Goal: Task Accomplishment & Management: Use online tool/utility

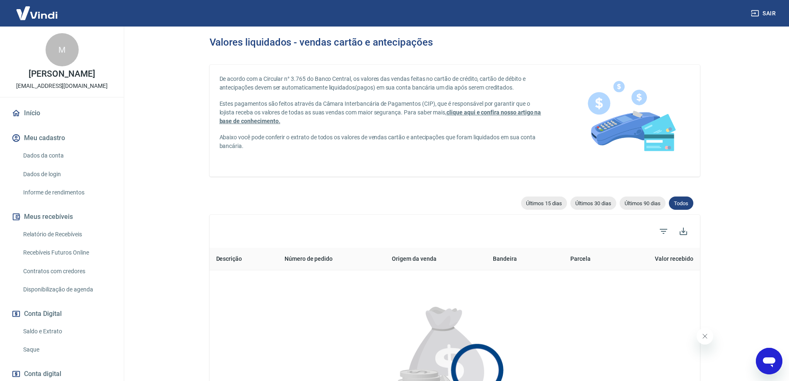
click at [36, 345] on link "Saque" at bounding box center [67, 349] width 94 height 17
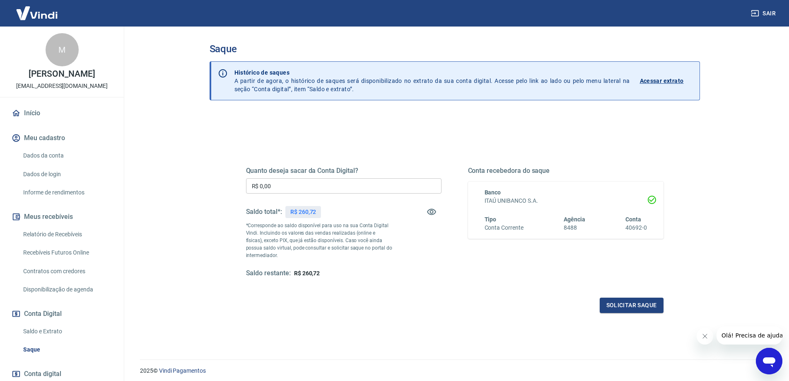
click at [279, 190] on input "R$ 0,00" at bounding box center [343, 185] width 195 height 15
type input "R$ 260,72"
click at [625, 305] on button "Solicitar saque" at bounding box center [632, 304] width 64 height 15
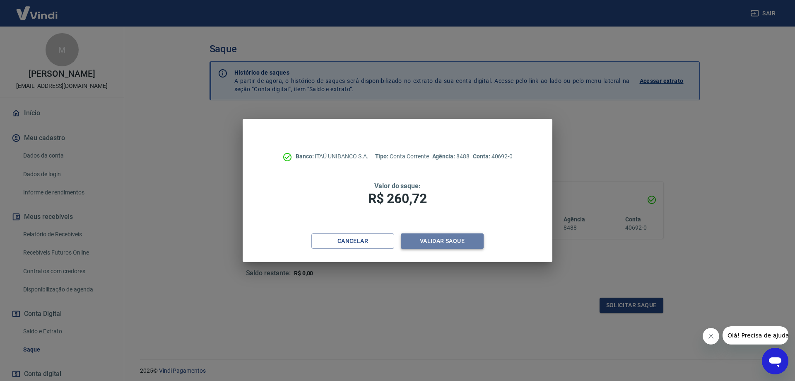
click at [445, 239] on button "Validar saque" at bounding box center [442, 240] width 83 height 15
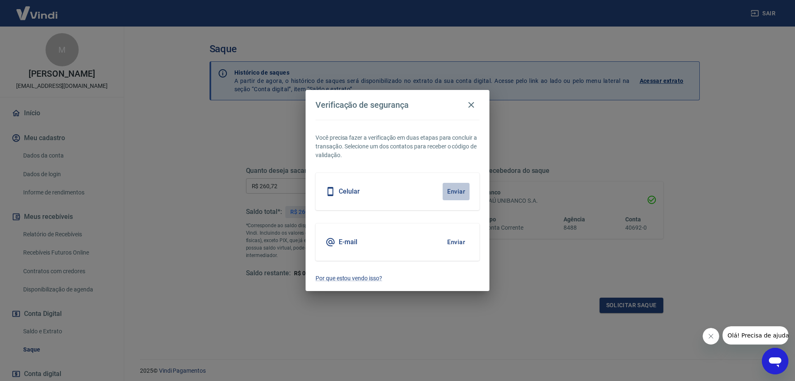
click at [453, 194] on button "Enviar" at bounding box center [456, 191] width 27 height 17
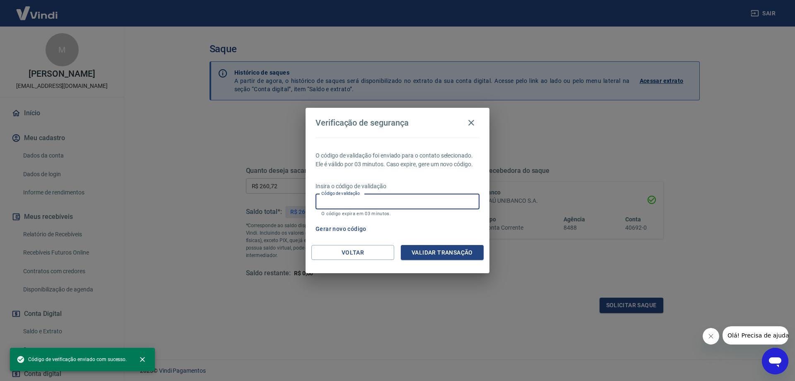
click at [376, 202] on input "Código de validação" at bounding box center [398, 201] width 164 height 15
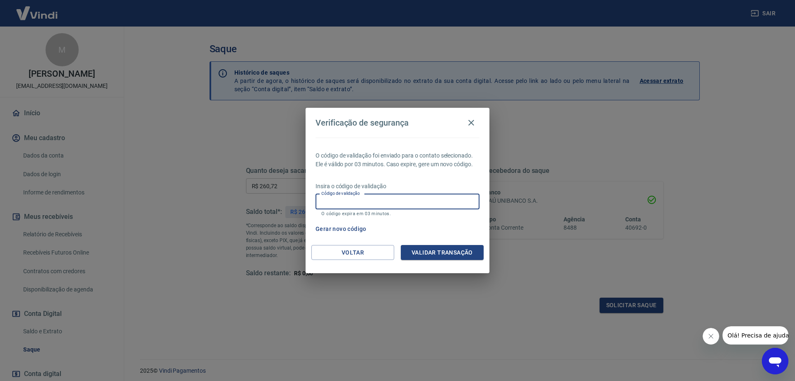
click at [376, 202] on input "Código de validação" at bounding box center [398, 201] width 164 height 15
type input "641584"
click at [451, 249] on button "Validar transação" at bounding box center [442, 252] width 83 height 15
